Goal: Information Seeking & Learning: Learn about a topic

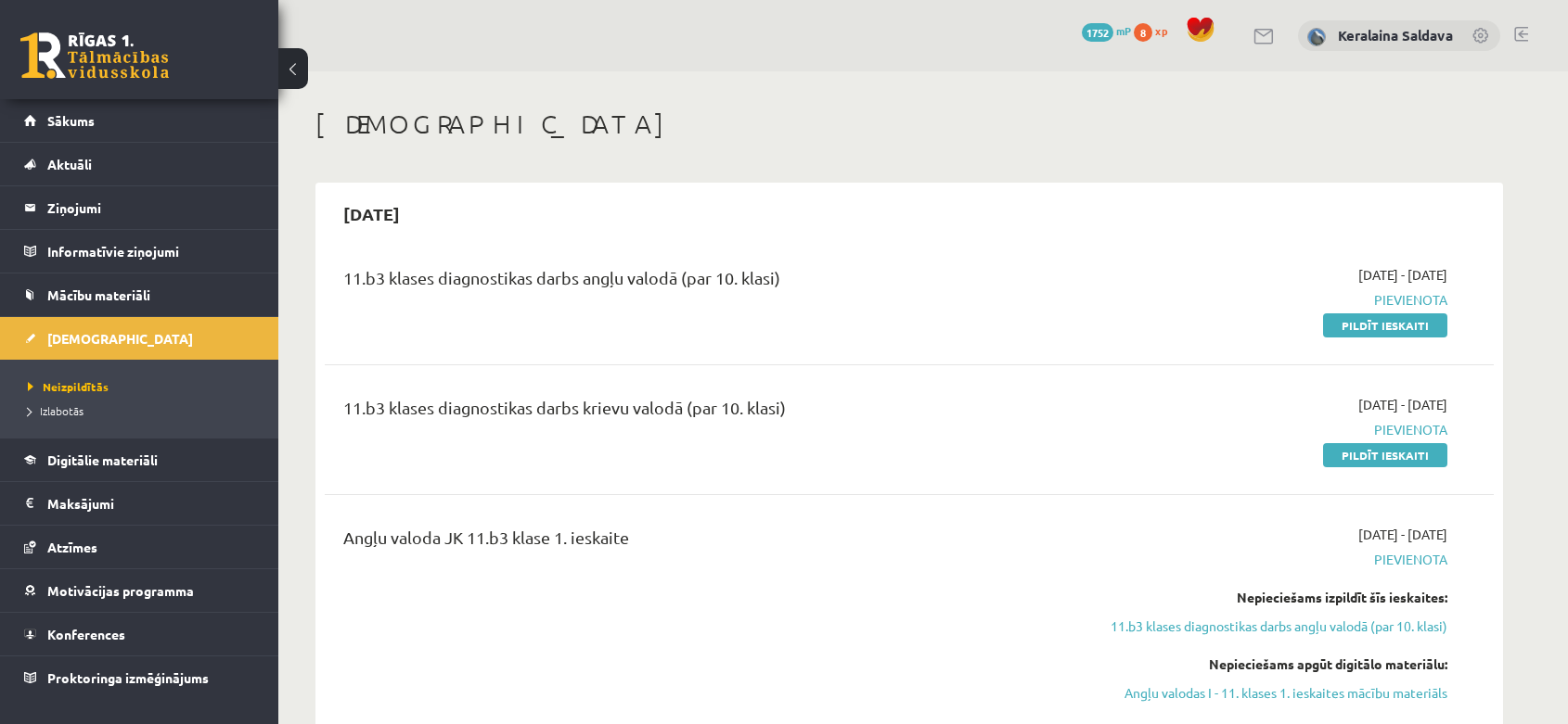
scroll to position [205, 0]
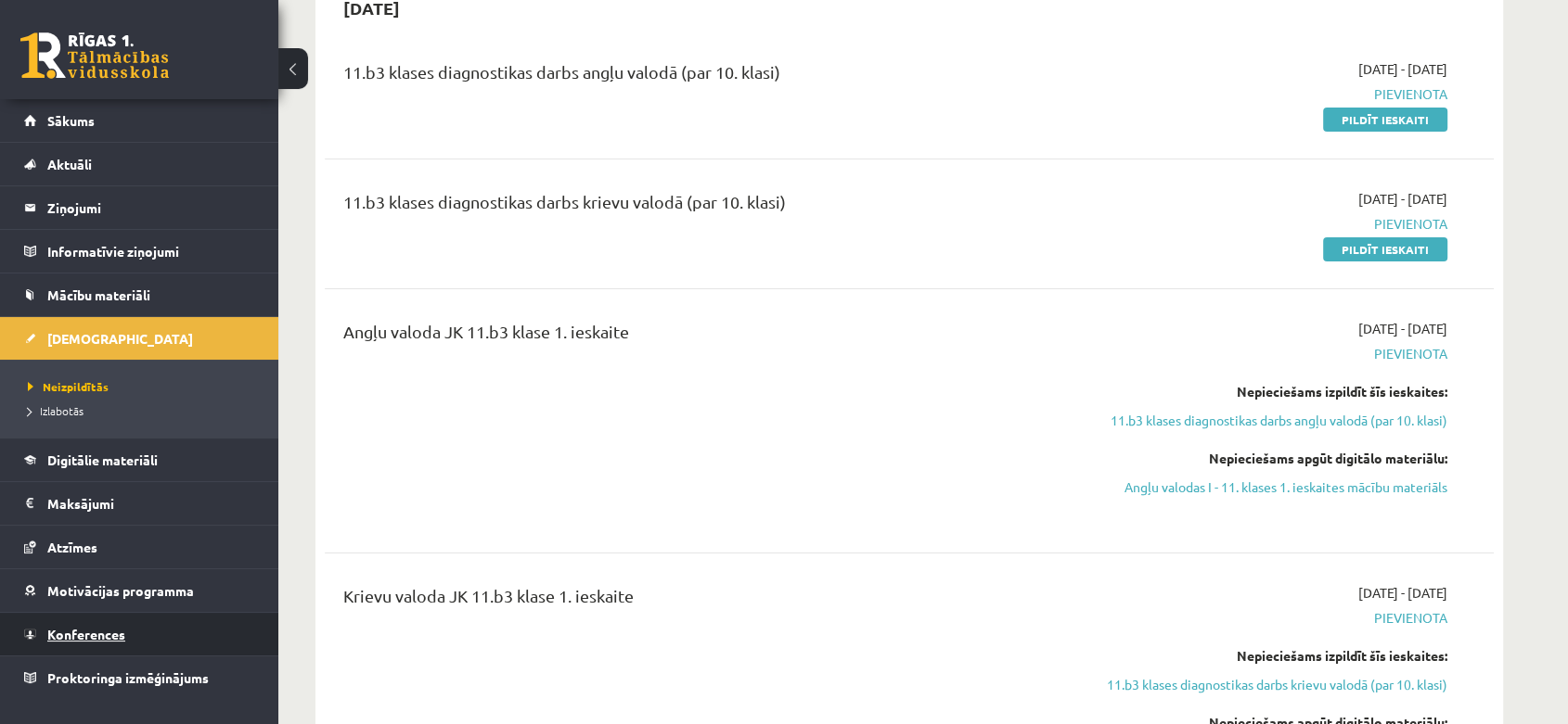
click at [104, 640] on link "Konferences" at bounding box center [139, 634] width 231 height 42
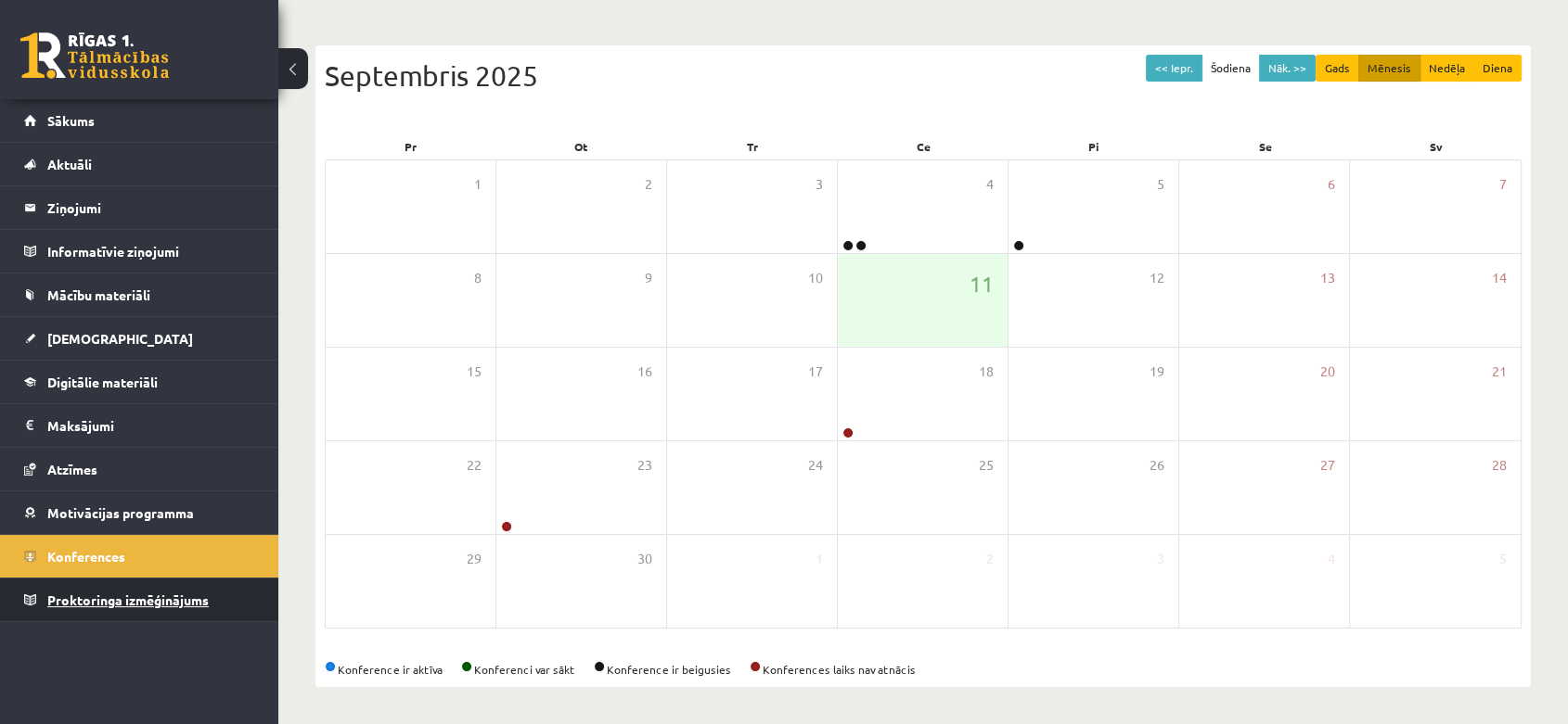
scroll to position [160, 0]
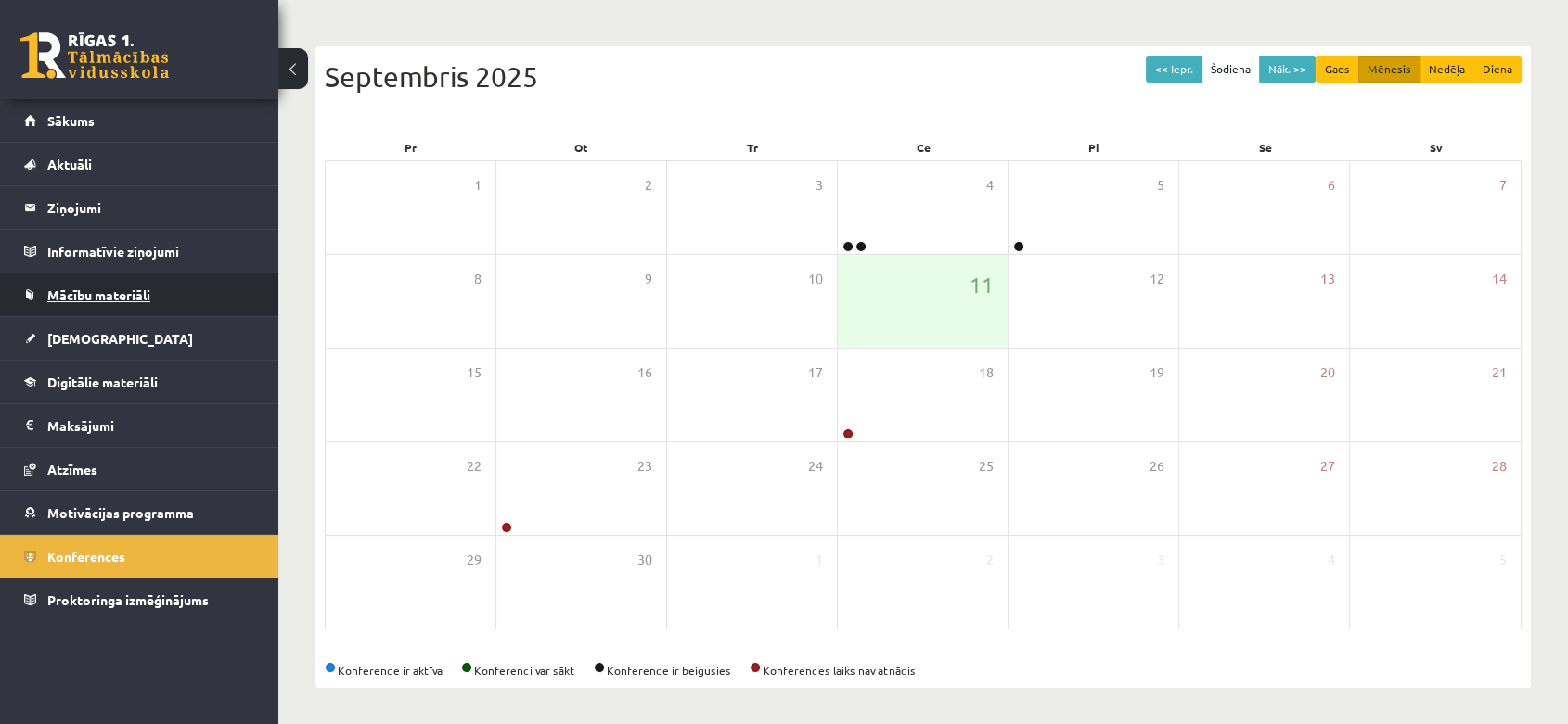
click at [71, 295] on span "Mācību materiāli" at bounding box center [98, 294] width 103 height 16
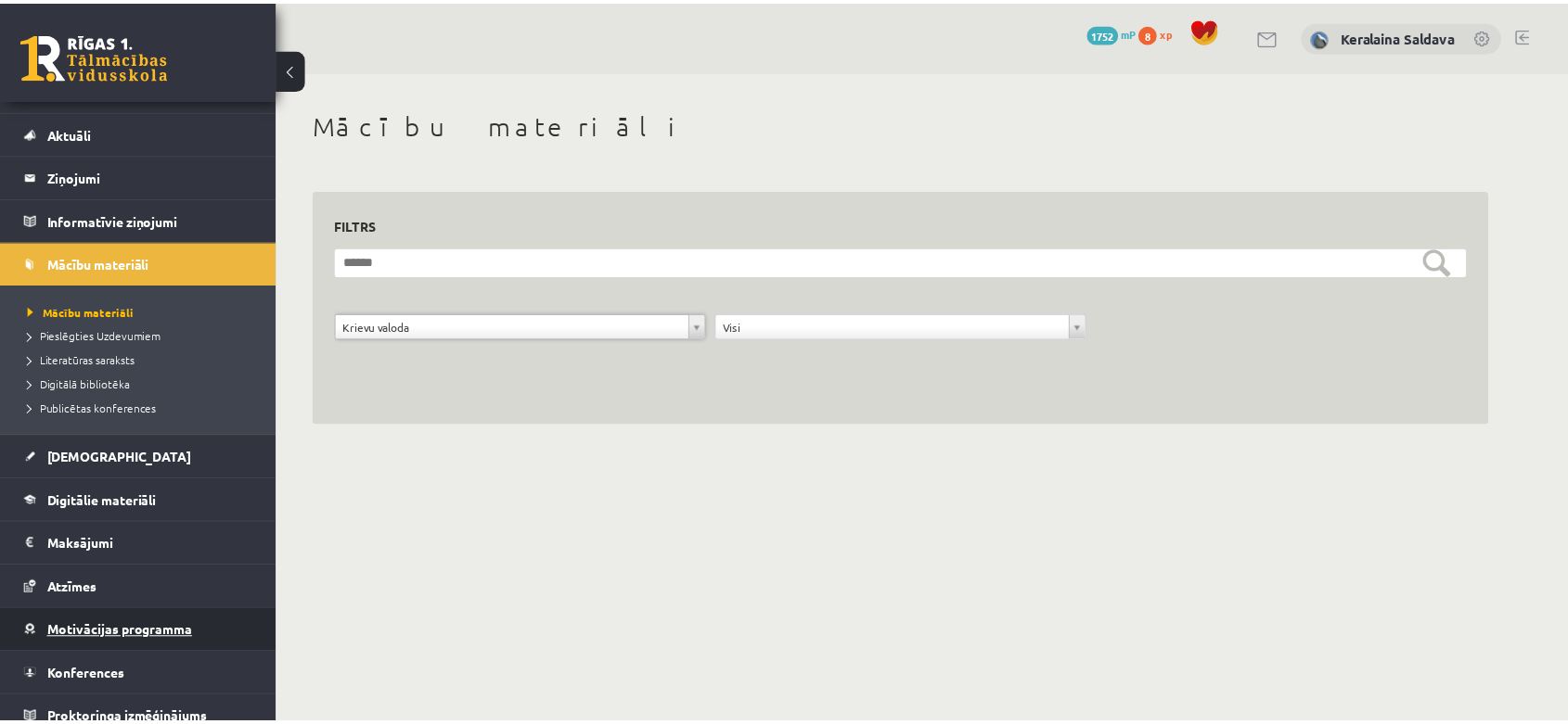
scroll to position [44, 0]
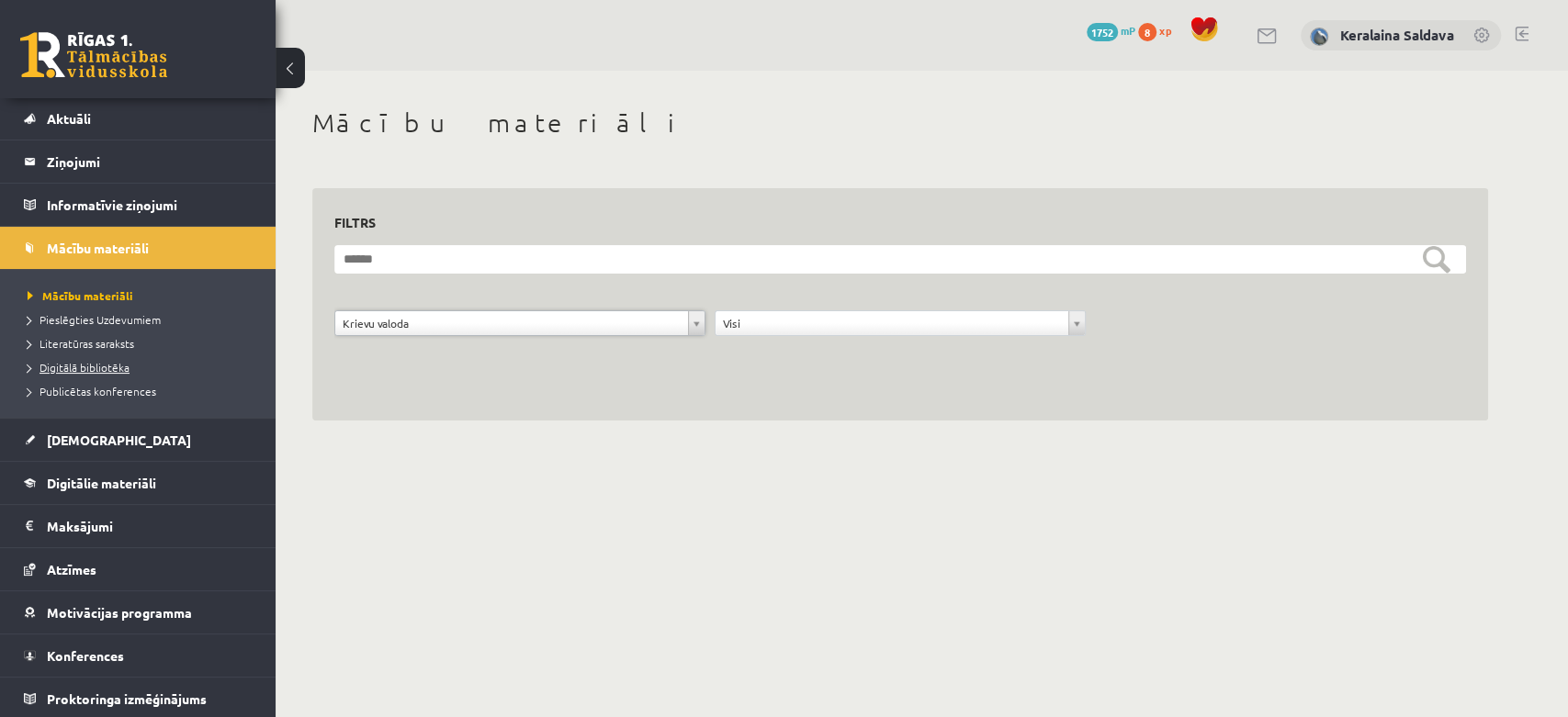
click at [128, 360] on link "Digitālā bibliotēka" at bounding box center [142, 367] width 229 height 16
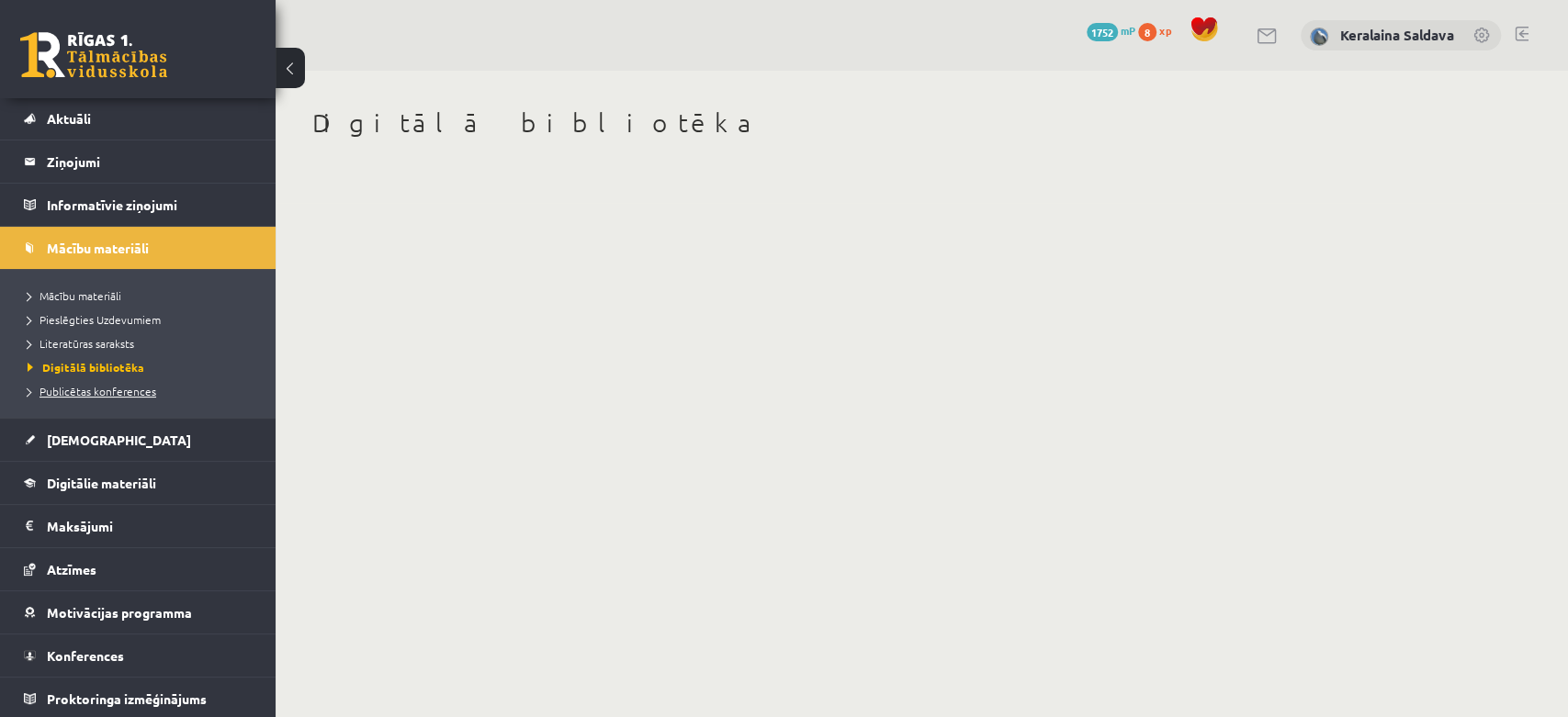
click at [126, 391] on span "Publicētas konferences" at bounding box center [91, 391] width 128 height 14
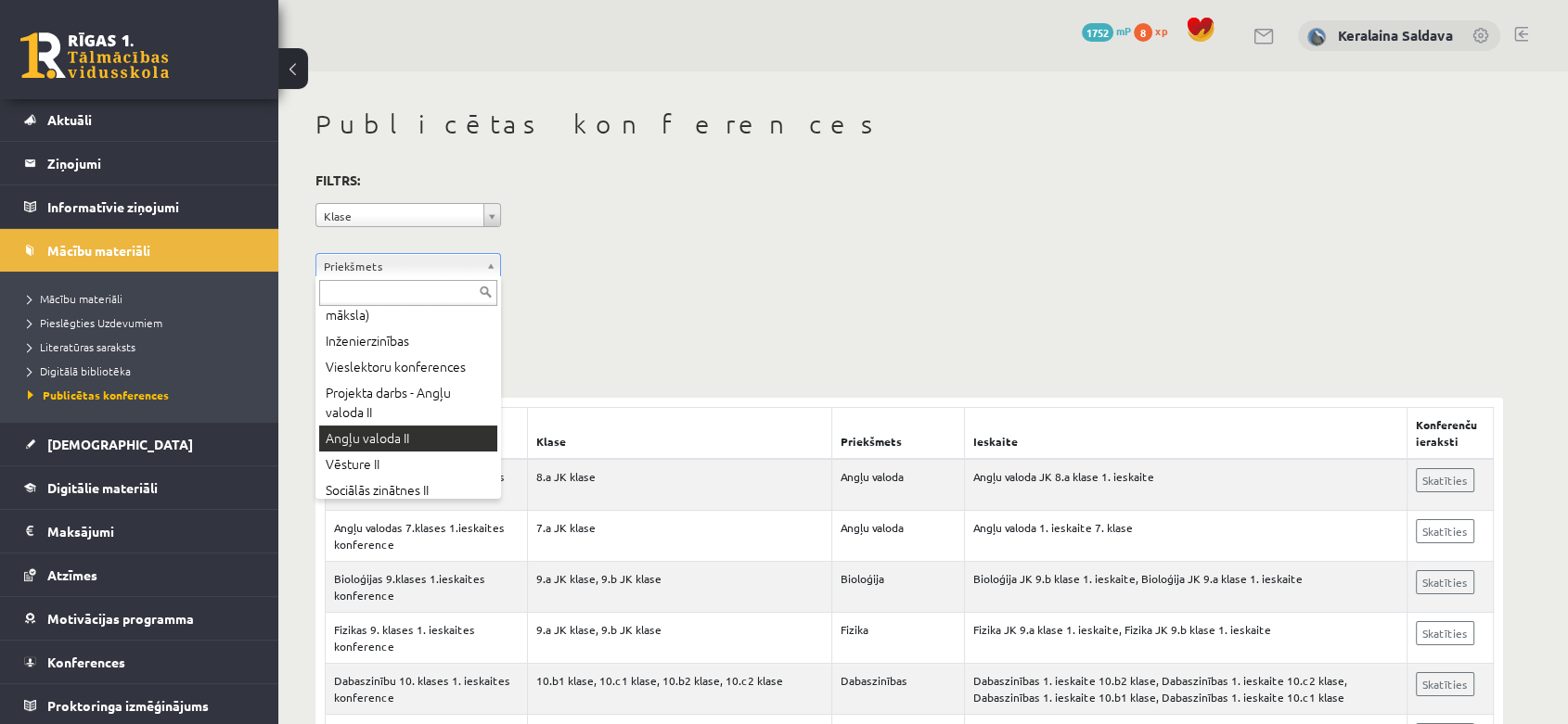
scroll to position [619, 0]
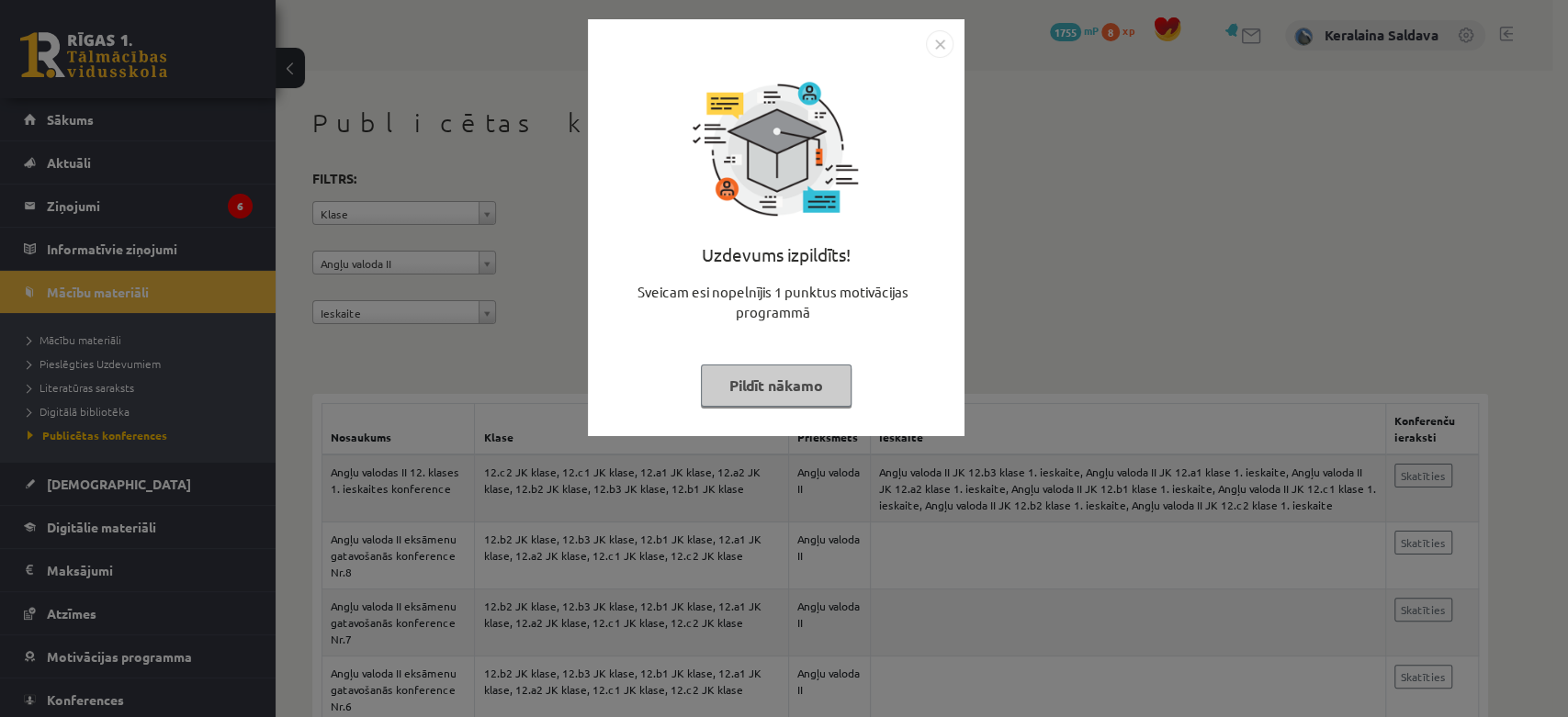
click at [938, 37] on img "Close" at bounding box center [939, 44] width 28 height 28
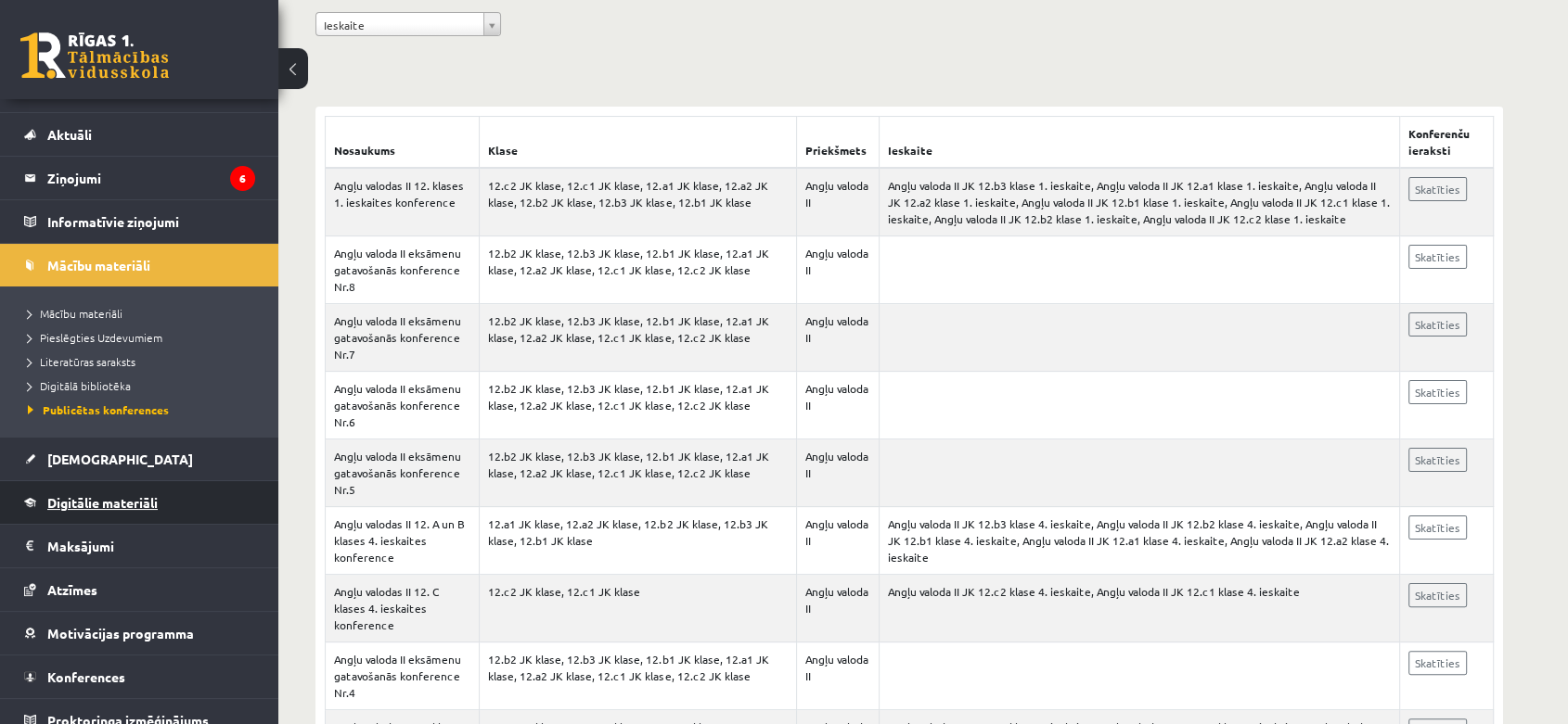
scroll to position [44, 0]
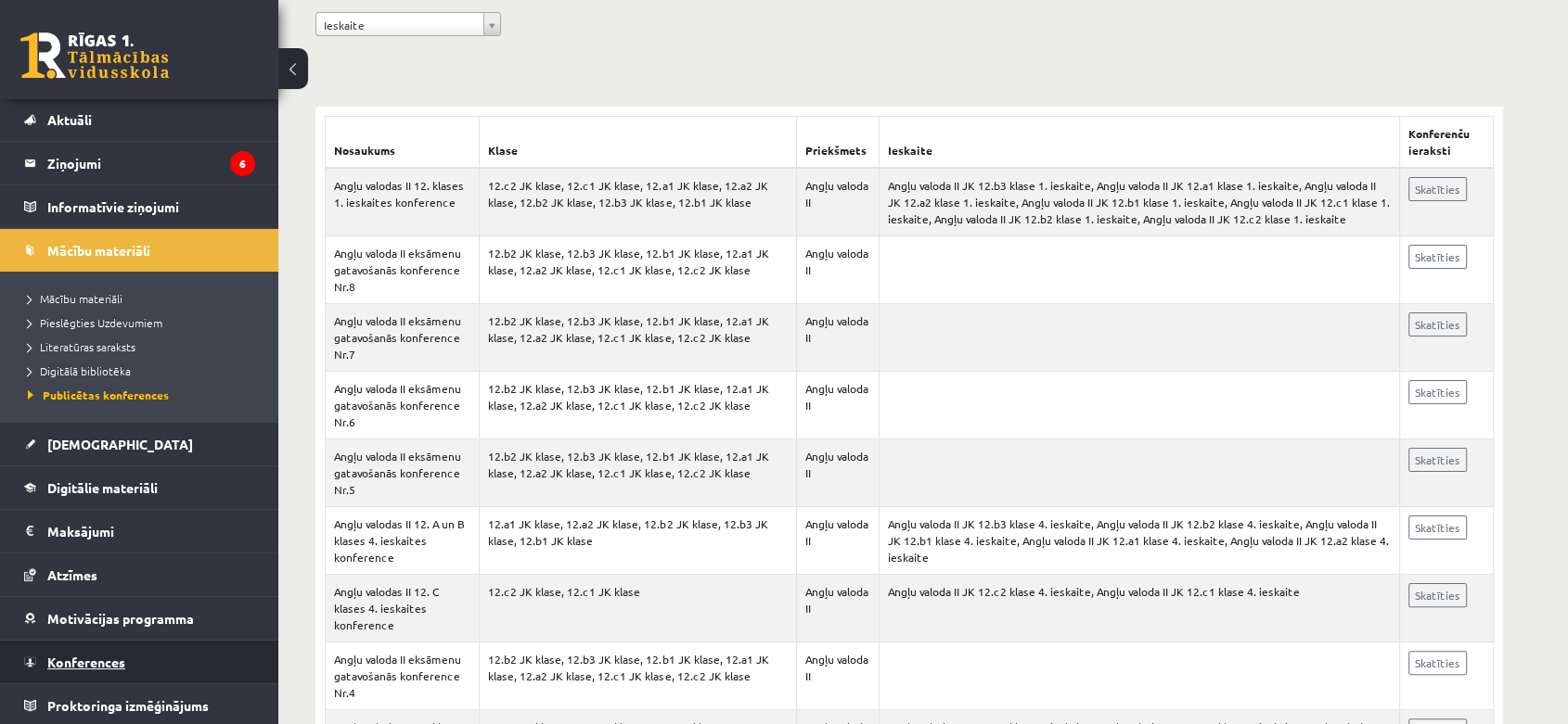
click at [86, 664] on span "Konferences" at bounding box center [86, 662] width 78 height 16
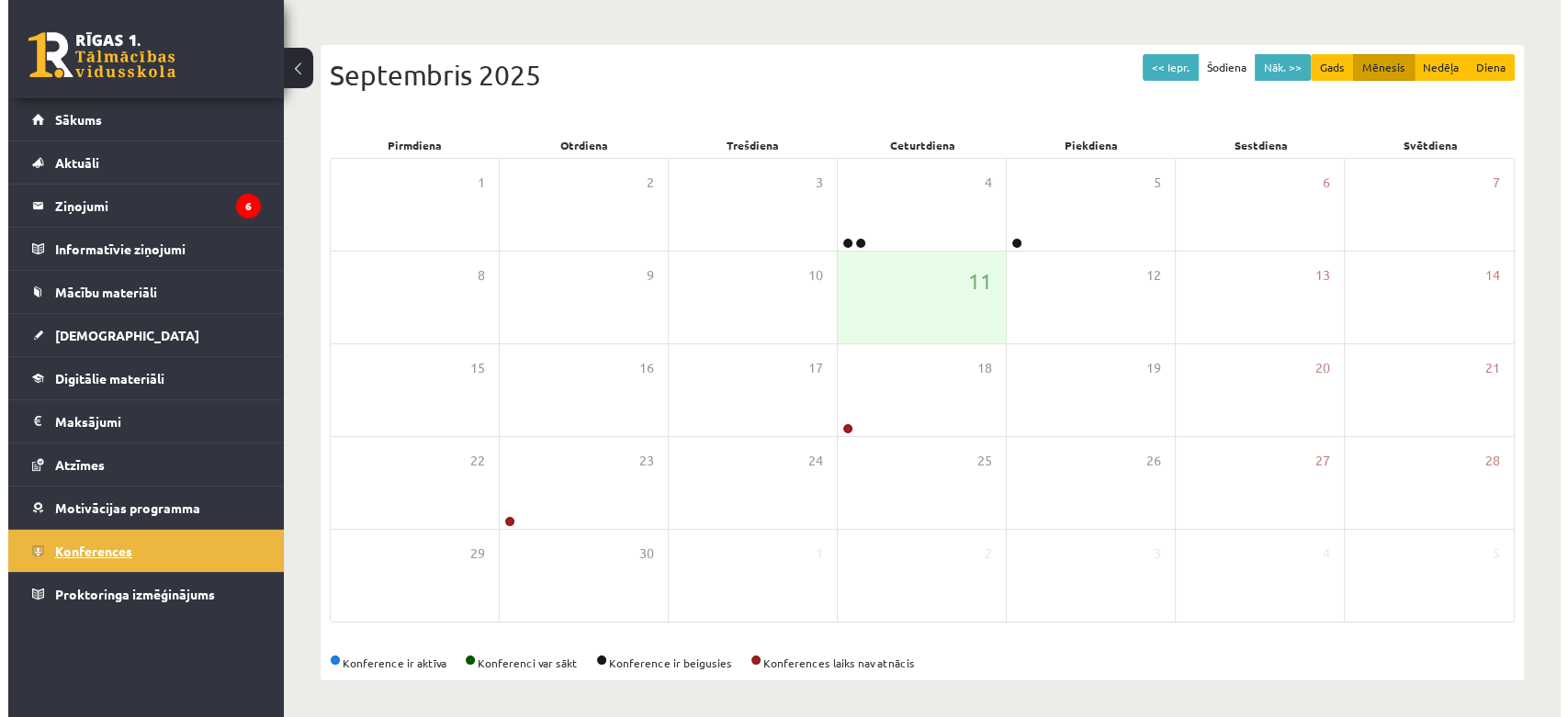
scroll to position [159, 0]
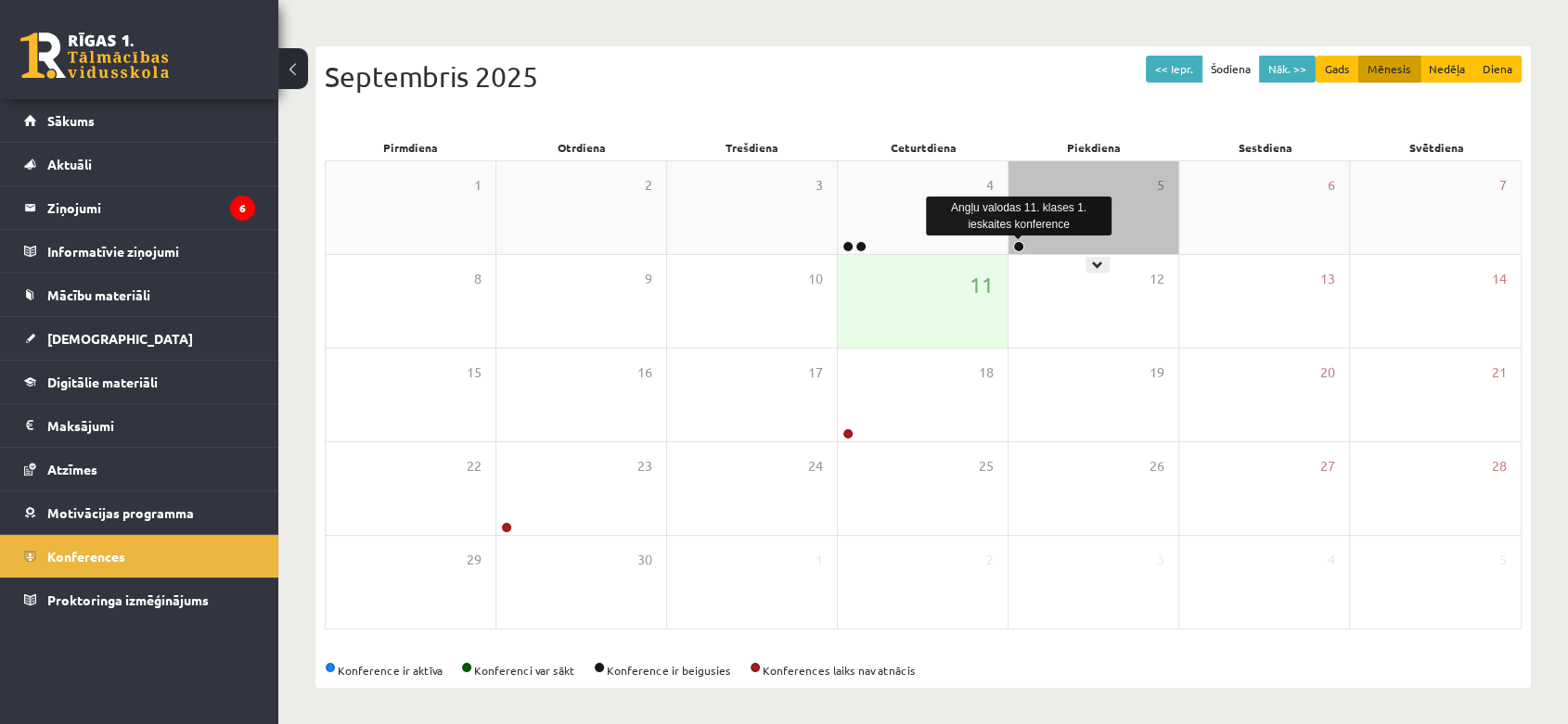
click at [1023, 243] on link at bounding box center [1018, 247] width 12 height 12
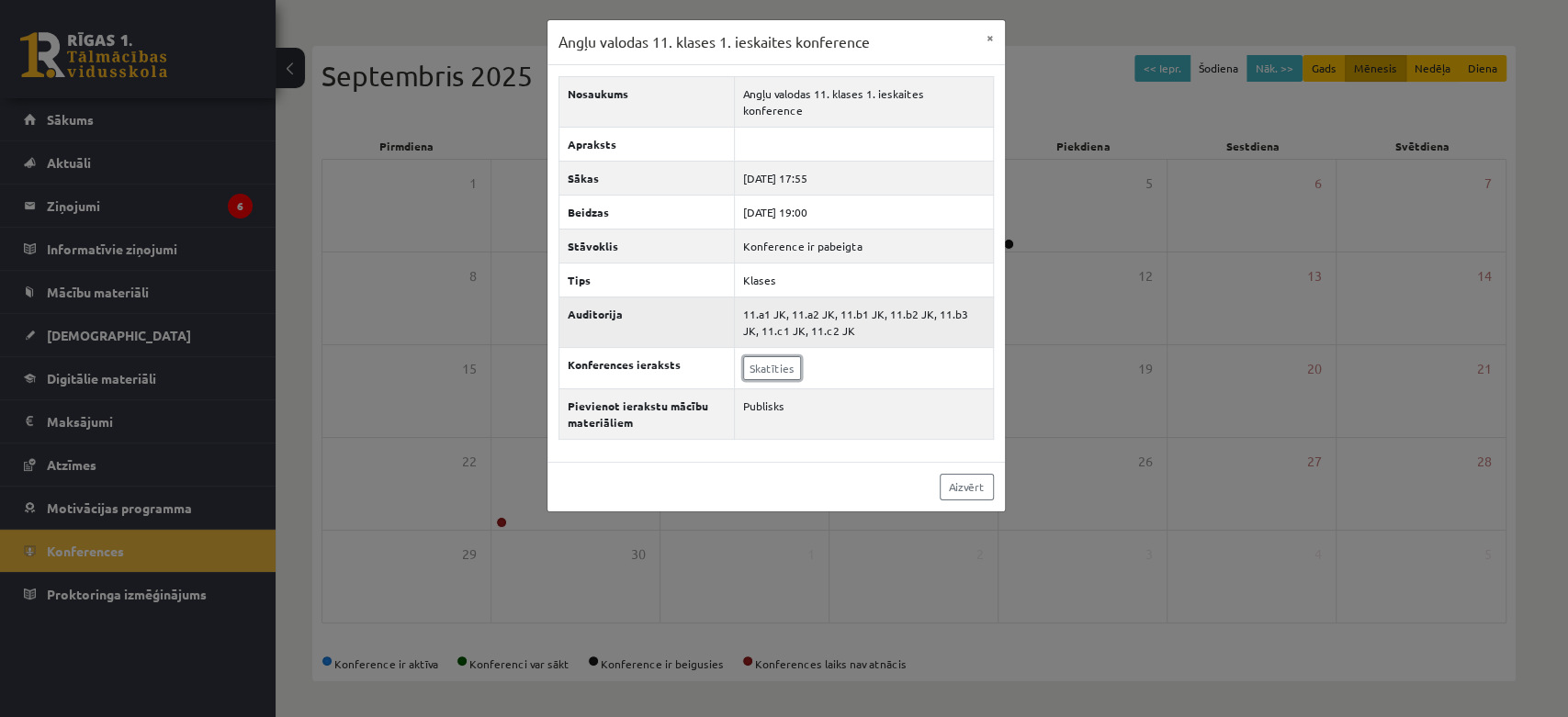
drag, startPoint x: 762, startPoint y: 358, endPoint x: 749, endPoint y: 323, distance: 37.3
